Goal: Use online tool/utility: Utilize a website feature to perform a specific function

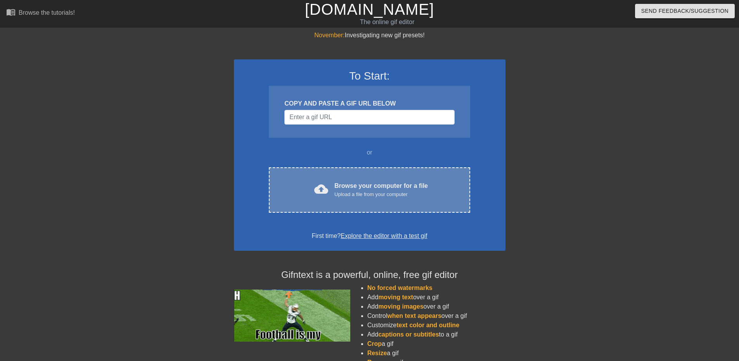
click at [362, 187] on div "Browse your computer for a file Upload a file from your computer" at bounding box center [380, 189] width 93 height 17
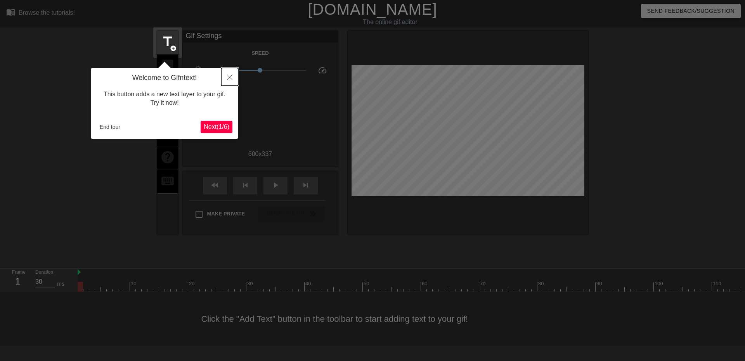
click at [230, 78] on icon "Close" at bounding box center [229, 76] width 5 height 5
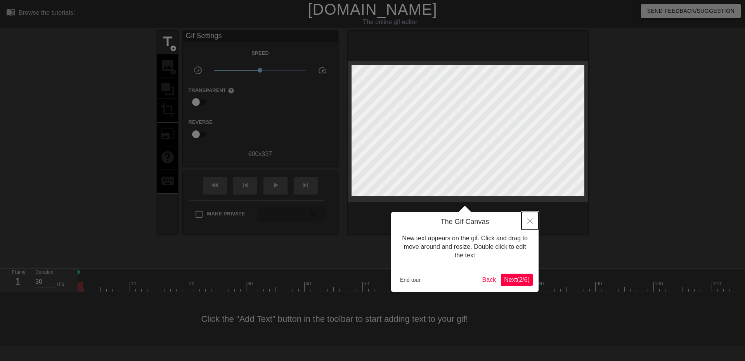
click at [533, 217] on button "Close" at bounding box center [529, 221] width 17 height 18
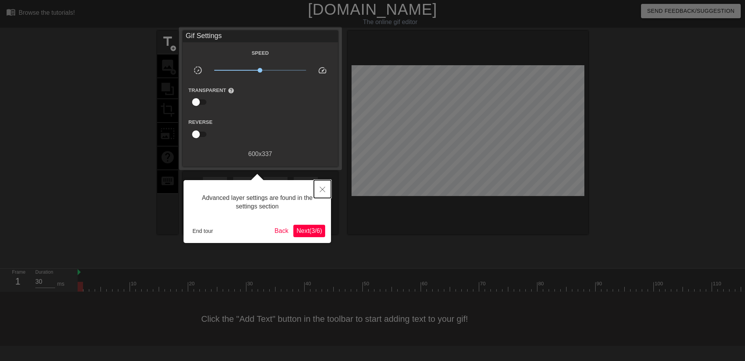
click at [324, 191] on icon "Close" at bounding box center [322, 189] width 5 height 5
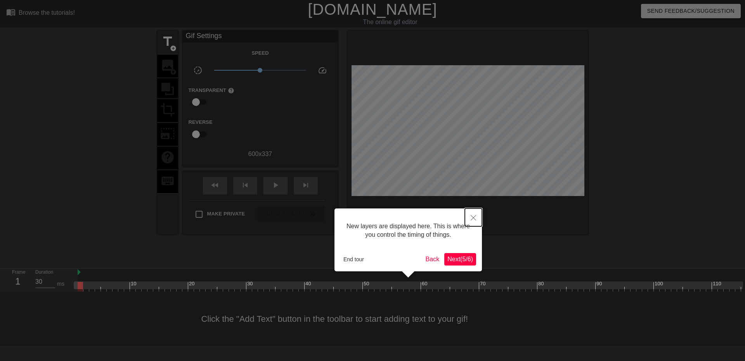
click at [474, 216] on icon "Close" at bounding box center [472, 217] width 5 height 5
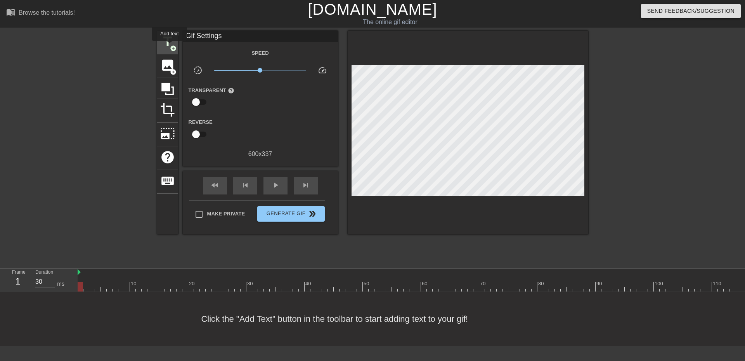
click at [170, 46] on span "add_circle" at bounding box center [173, 48] width 7 height 7
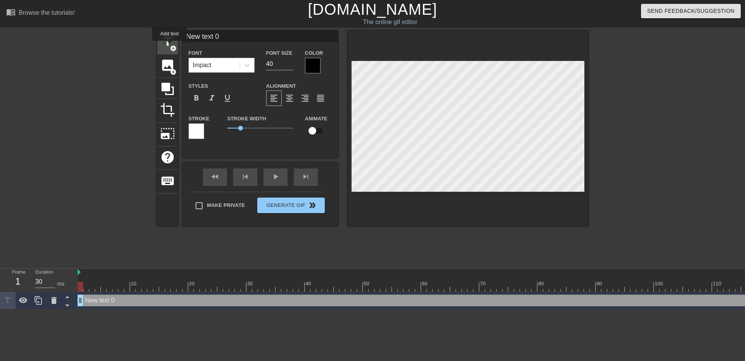
scroll to position [0, 0]
drag, startPoint x: 227, startPoint y: 38, endPoint x: 173, endPoint y: 27, distance: 55.7
click at [173, 28] on div "menu_book Browse the tutorials! [DOMAIN_NAME] The online gif editor Send Feedba…" at bounding box center [372, 154] width 745 height 309
type input "J"
type input "A"
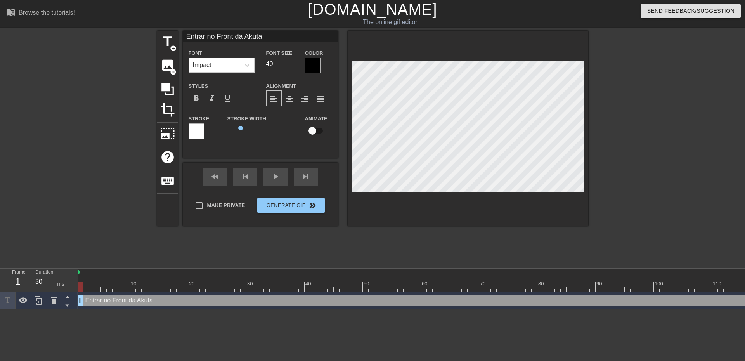
click at [254, 69] on div "Font Impact" at bounding box center [222, 60] width 78 height 25
click at [249, 67] on icon at bounding box center [247, 65] width 8 height 8
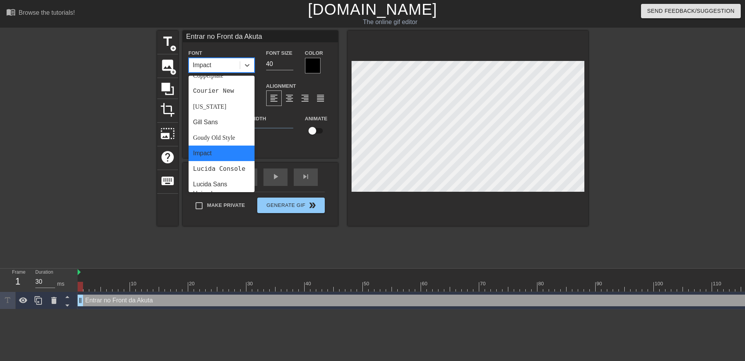
scroll to position [194, 0]
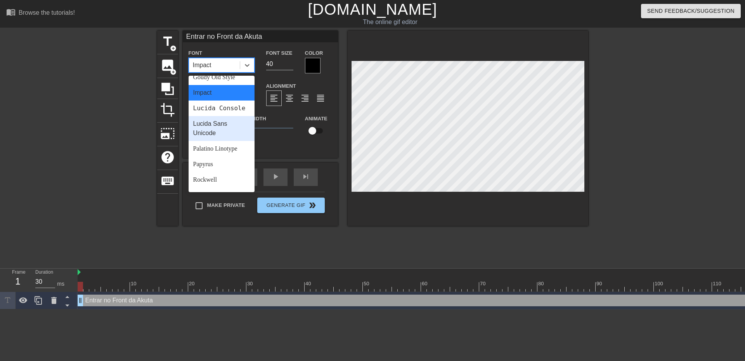
click at [228, 139] on div "Lucida Sans Unicode" at bounding box center [221, 128] width 66 height 25
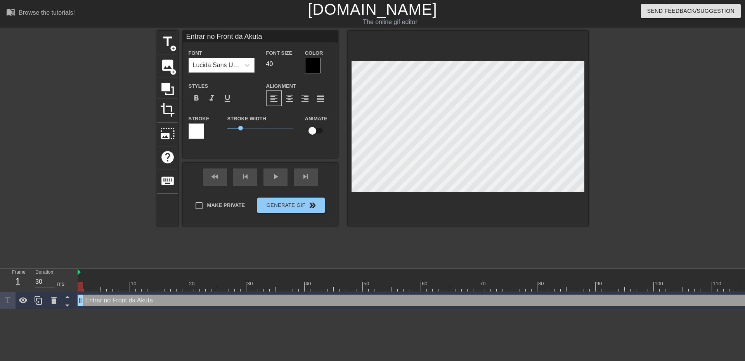
scroll to position [1, 1]
click at [308, 304] on div "Entrar no Front da Akuta drag_handle drag_handle" at bounding box center [520, 300] width 884 height 12
drag, startPoint x: 260, startPoint y: 36, endPoint x: 176, endPoint y: 30, distance: 84.0
click at [173, 31] on div "title add_circle image add_circle crop photo_size_select_large help keyboard En…" at bounding box center [372, 128] width 431 height 195
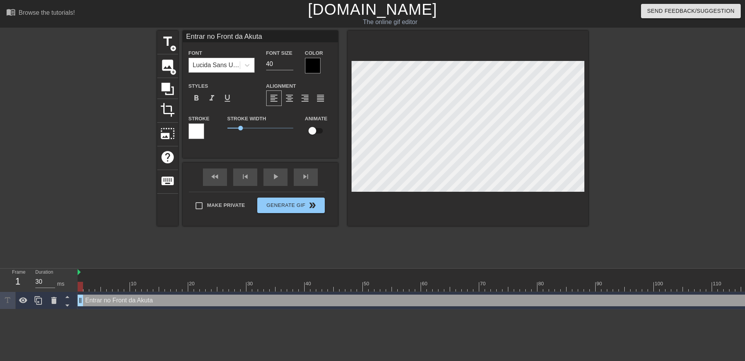
drag, startPoint x: 179, startPoint y: 30, endPoint x: 173, endPoint y: 26, distance: 7.8
click at [174, 29] on div "menu_book Browse the tutorials! [DOMAIN_NAME] The online gif editor Send Feedba…" at bounding box center [372, 154] width 745 height 309
type input "[PERSON_NAME] a entrar no front da akuta"
drag, startPoint x: 266, startPoint y: 67, endPoint x: 249, endPoint y: 62, distance: 17.8
click at [251, 64] on div "Font Lucida Sans Unicode Font Size 40 Color" at bounding box center [260, 60] width 155 height 25
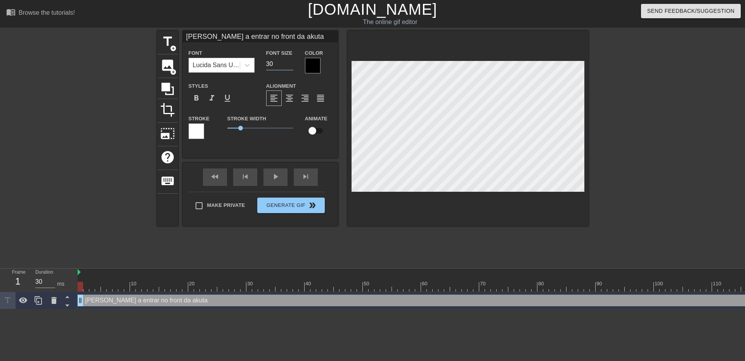
type input "30"
click at [626, 173] on div at bounding box center [655, 147] width 116 height 233
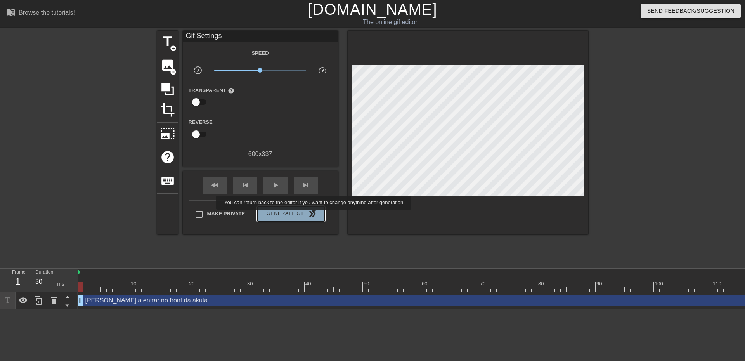
click at [314, 215] on span "double_arrow" at bounding box center [312, 213] width 9 height 9
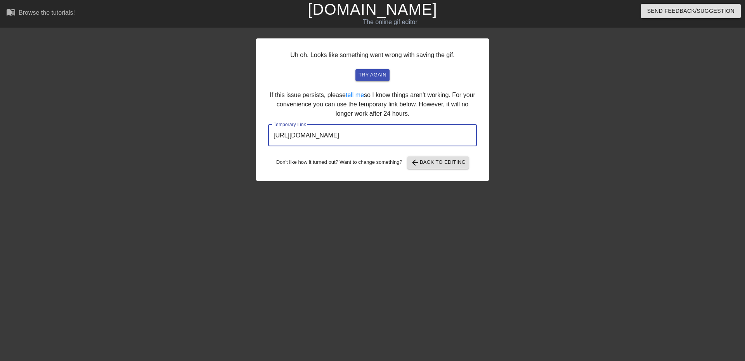
drag, startPoint x: 325, startPoint y: 127, endPoint x: 260, endPoint y: 123, distance: 64.5
click at [244, 125] on div "Uh oh. Looks like something went wrong with saving the gif. try again If this i…" at bounding box center [372, 147] width 745 height 233
